Goal: Task Accomplishment & Management: Manage account settings

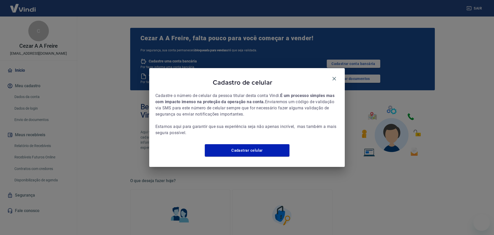
click at [335, 75] on icon "button" at bounding box center [334, 78] width 6 height 6
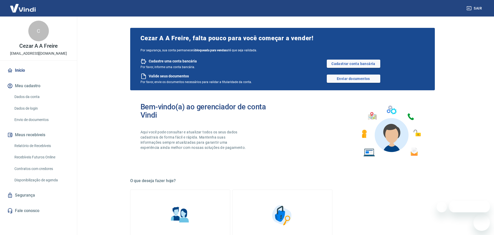
click at [37, 97] on link "Dados da conta" at bounding box center [41, 96] width 58 height 11
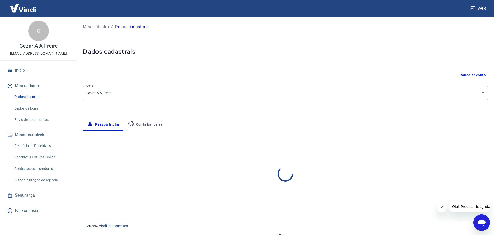
select select "SP"
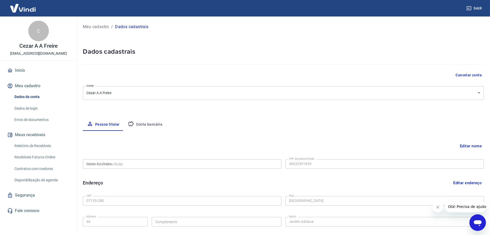
type input "436.325.918-30"
click at [152, 121] on button "Conta bancária" at bounding box center [145, 124] width 43 height 12
